Goal: Information Seeking & Learning: Learn about a topic

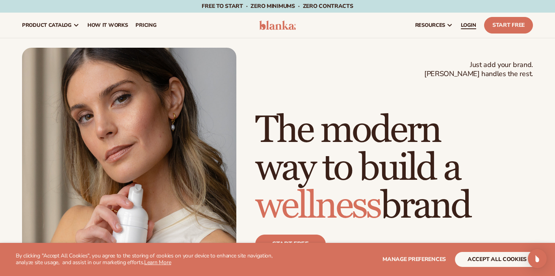
click at [468, 24] on span "LOGIN" at bounding box center [468, 25] width 15 height 6
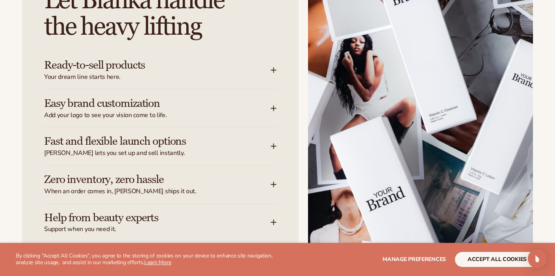
scroll to position [1017, 0]
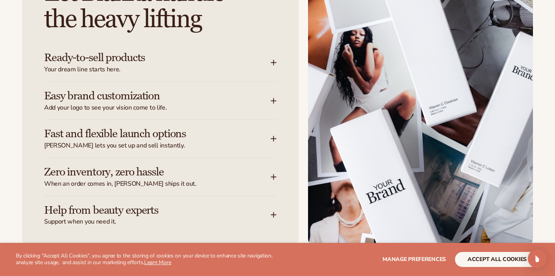
click at [280, 63] on div "Let Blanka handle the heavy lifting Ready-to-sell products Your dream line star…" at bounding box center [160, 103] width 276 height 290
click at [272, 62] on icon at bounding box center [273, 62] width 6 height 6
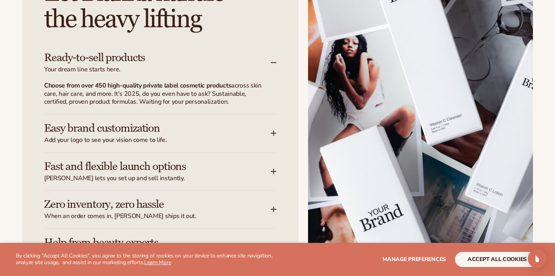
click at [272, 61] on icon at bounding box center [273, 62] width 6 height 6
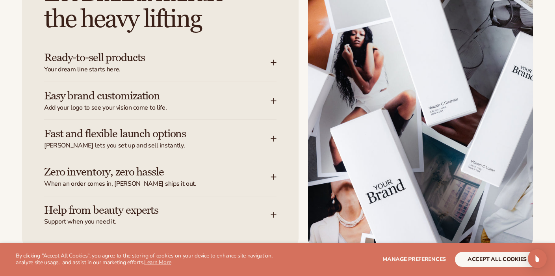
click at [272, 99] on icon at bounding box center [273, 101] width 6 height 6
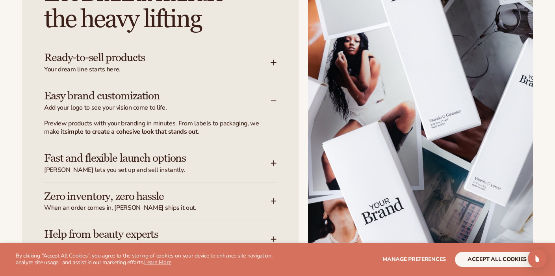
click at [272, 99] on icon at bounding box center [273, 101] width 6 height 6
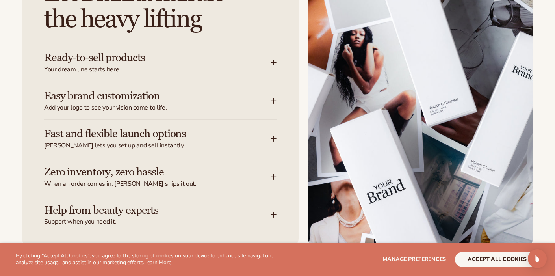
click at [274, 137] on icon at bounding box center [273, 138] width 6 height 6
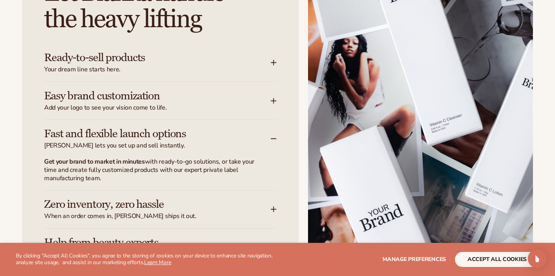
scroll to position [1018, 0]
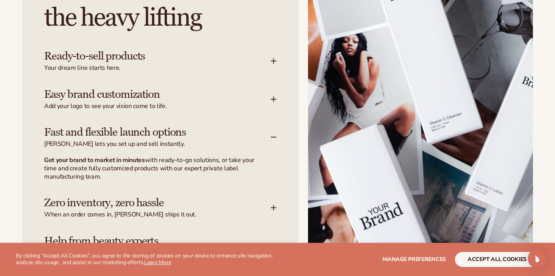
click at [272, 136] on icon at bounding box center [273, 137] width 6 height 6
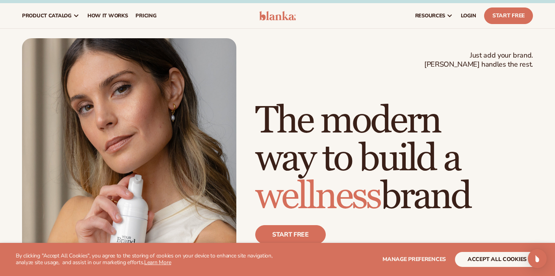
scroll to position [0, 0]
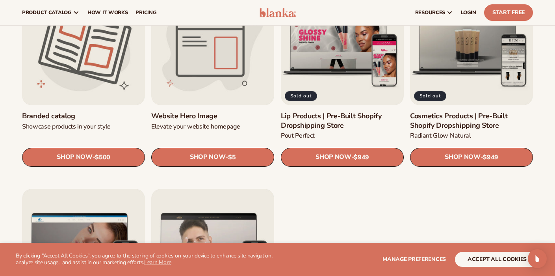
scroll to position [864, 0]
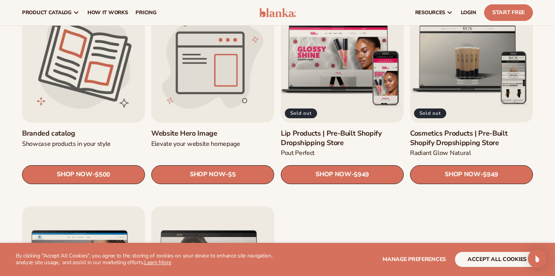
click at [323, 129] on link "Lip Products | Pre-Built Shopify Dropshipping Store" at bounding box center [342, 138] width 123 height 19
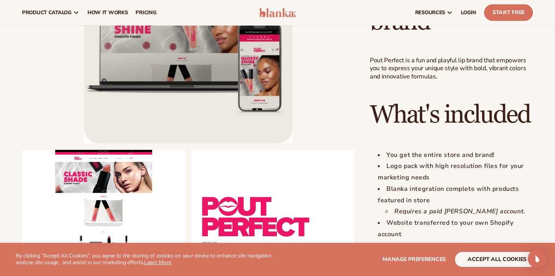
scroll to position [713, 0]
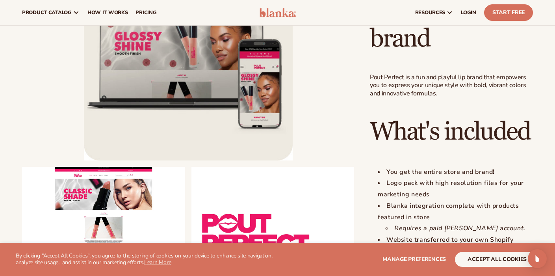
click at [84, 160] on button "Open media 1 in modal" at bounding box center [84, 160] width 0 height 0
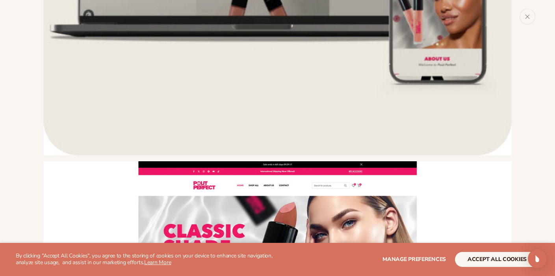
scroll to position [330, 0]
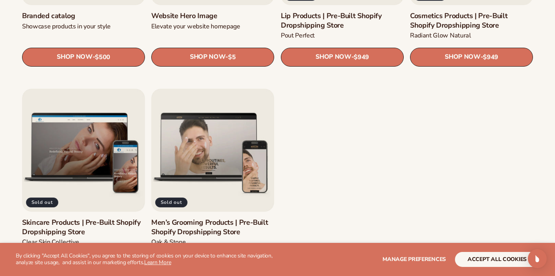
scroll to position [980, 0]
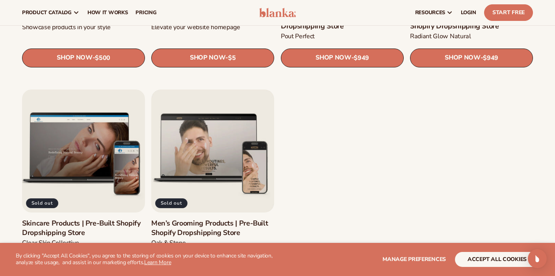
click at [107, 218] on link "Skincare Products | Pre-Built Shopify Dropshipping Store" at bounding box center [83, 227] width 123 height 19
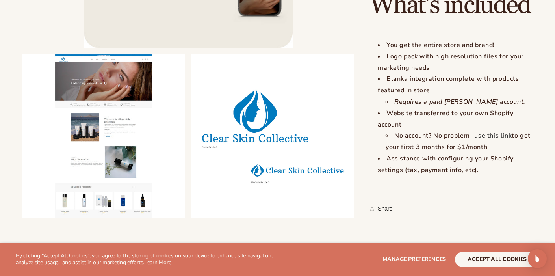
scroll to position [857, 0]
click at [22, 217] on button "Open media 2 in modal" at bounding box center [22, 217] width 0 height 0
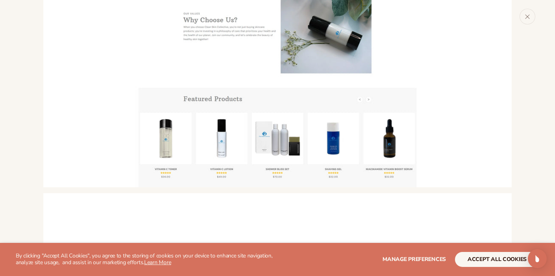
scroll to position [768, 0]
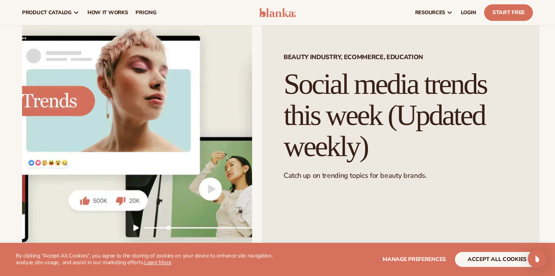
scroll to position [30, 0]
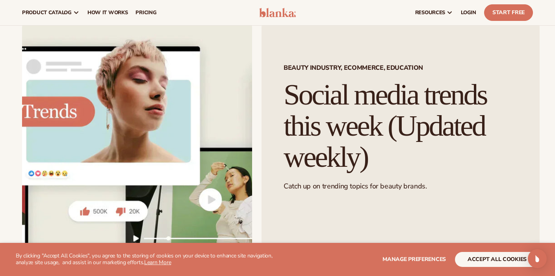
click at [309, 111] on h1 "Social media trends this week (Updated weekly)" at bounding box center [400, 125] width 234 height 93
click at [219, 201] on img at bounding box center [137, 145] width 230 height 254
click at [131, 240] on img at bounding box center [137, 145] width 230 height 254
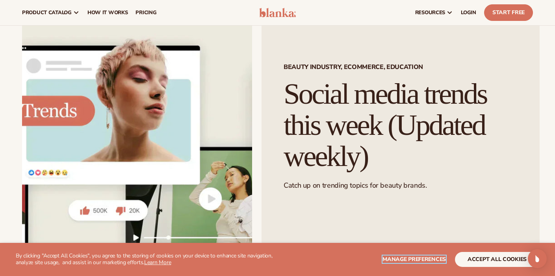
click at [432, 257] on span "Manage preferences" at bounding box center [413, 258] width 63 height 7
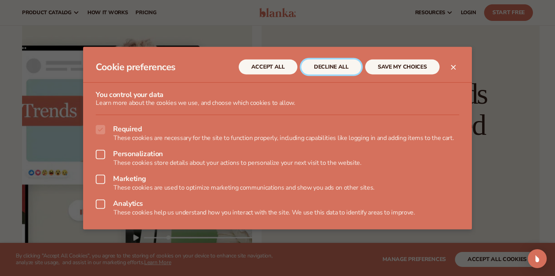
click at [331, 72] on button "DECLINE ALL" at bounding box center [331, 66] width 60 height 15
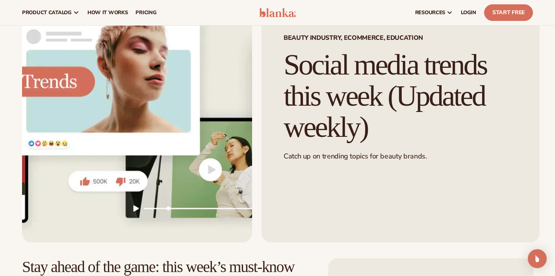
scroll to position [0, 0]
